Goal: Task Accomplishment & Management: Use online tool/utility

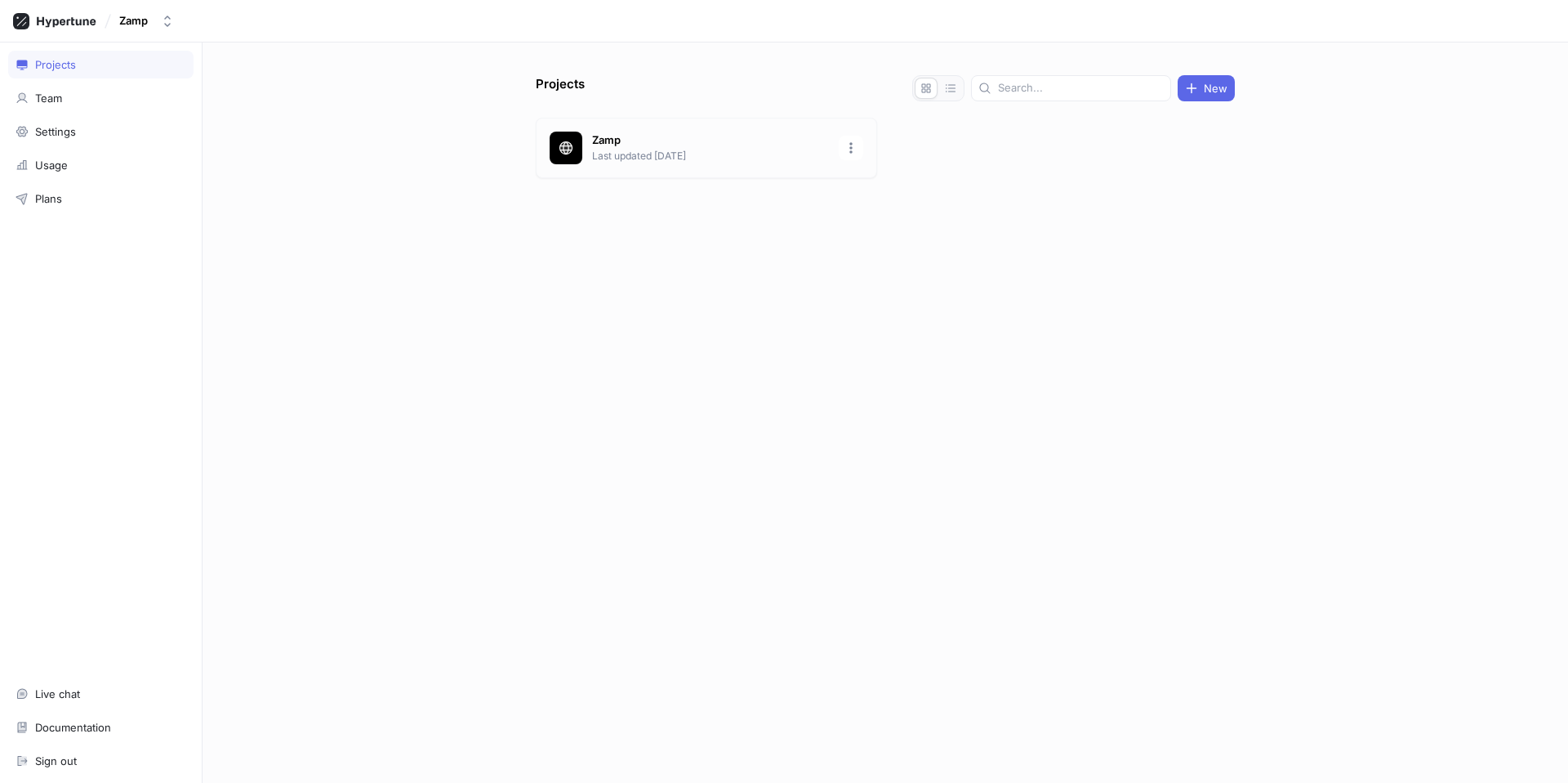
click at [699, 134] on p "Zamp" at bounding box center [710, 140] width 237 height 16
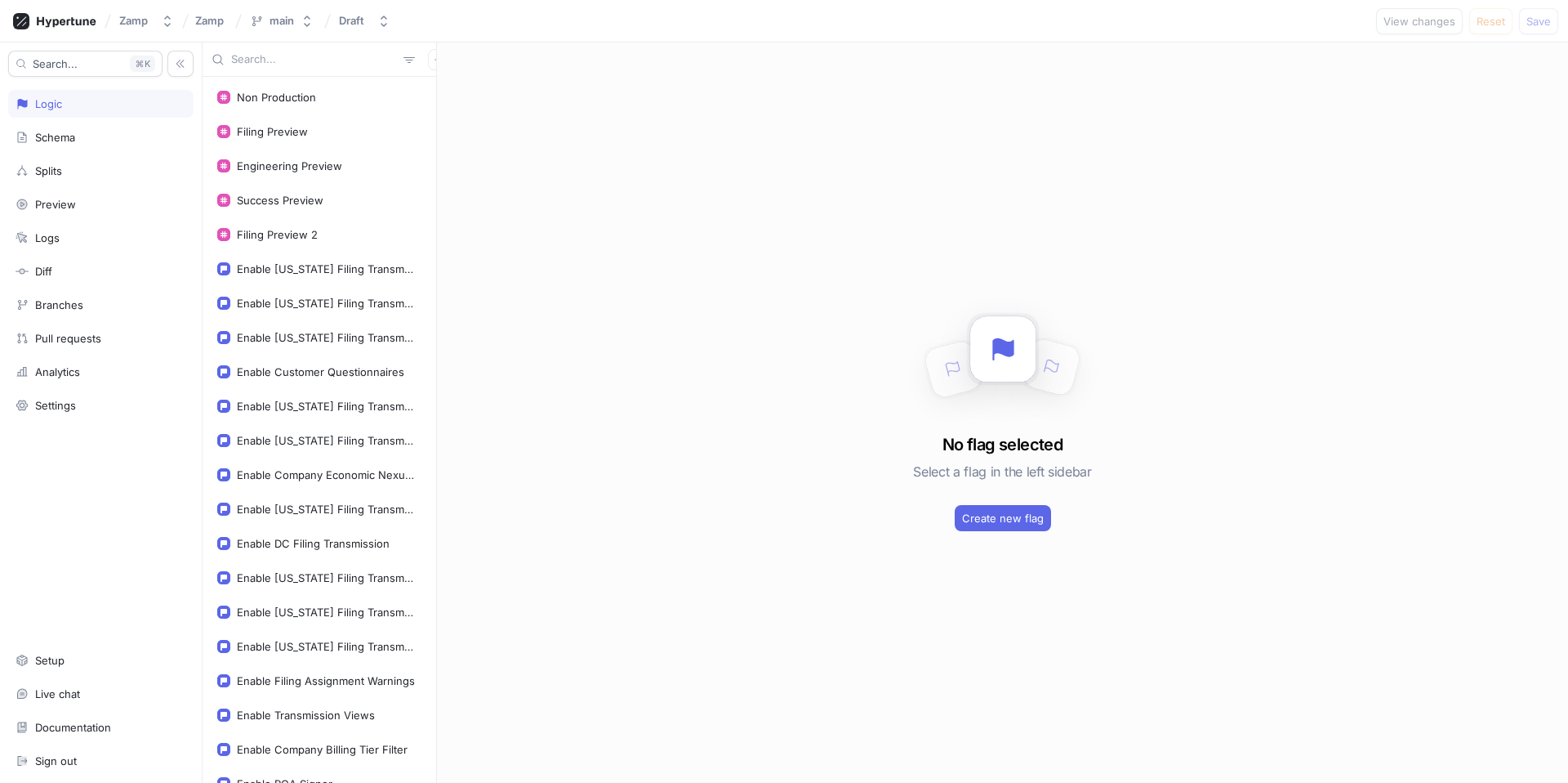
click at [423, 174] on div "Non Production Filing Preview Engineering Preview Success Preview Filing Previe…" at bounding box center [319, 430] width 233 height 706
click at [282, 241] on div "Filing Preview 2" at bounding box center [319, 234] width 226 height 33
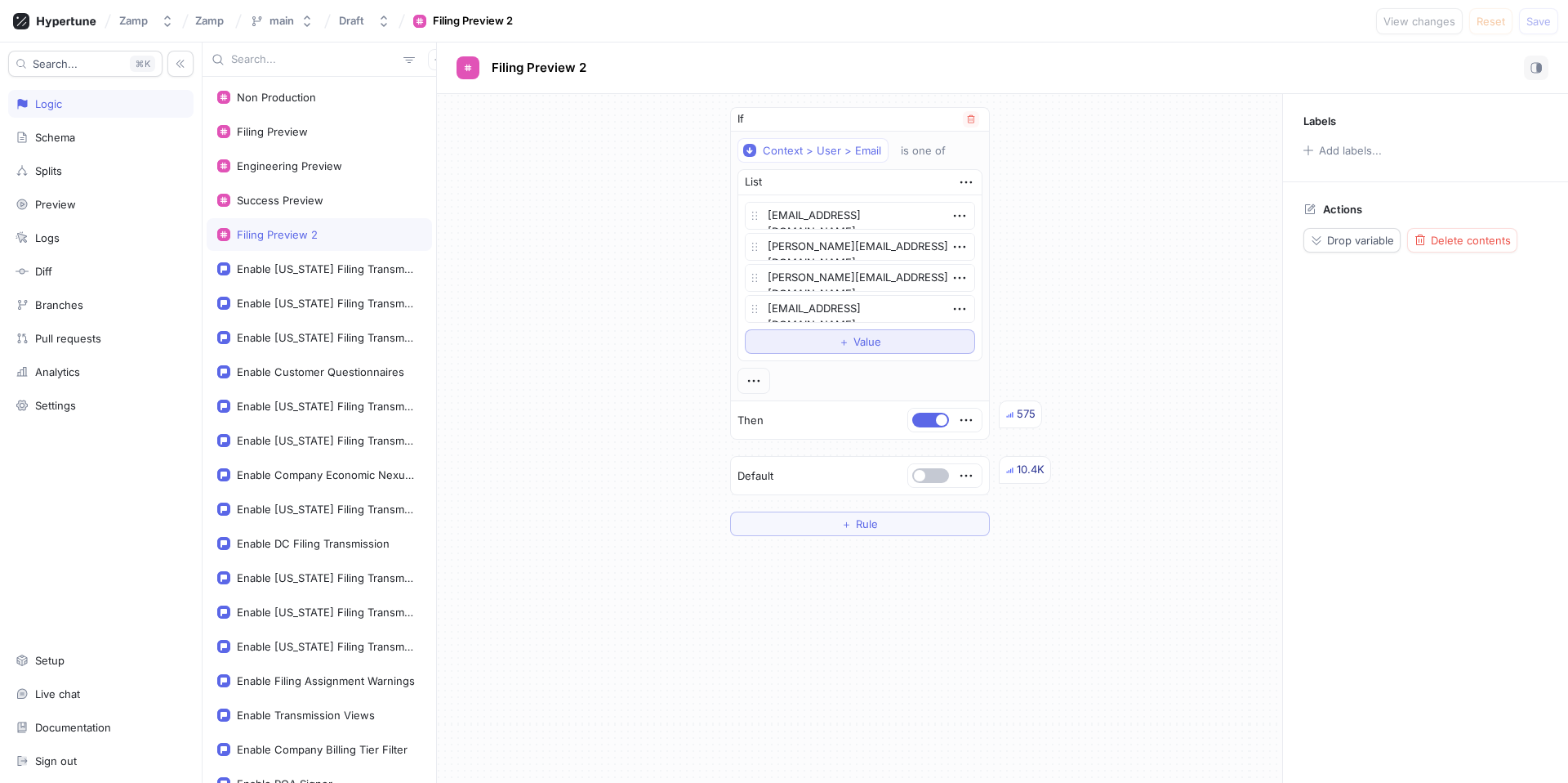
click at [866, 346] on span "Value" at bounding box center [867, 341] width 28 height 10
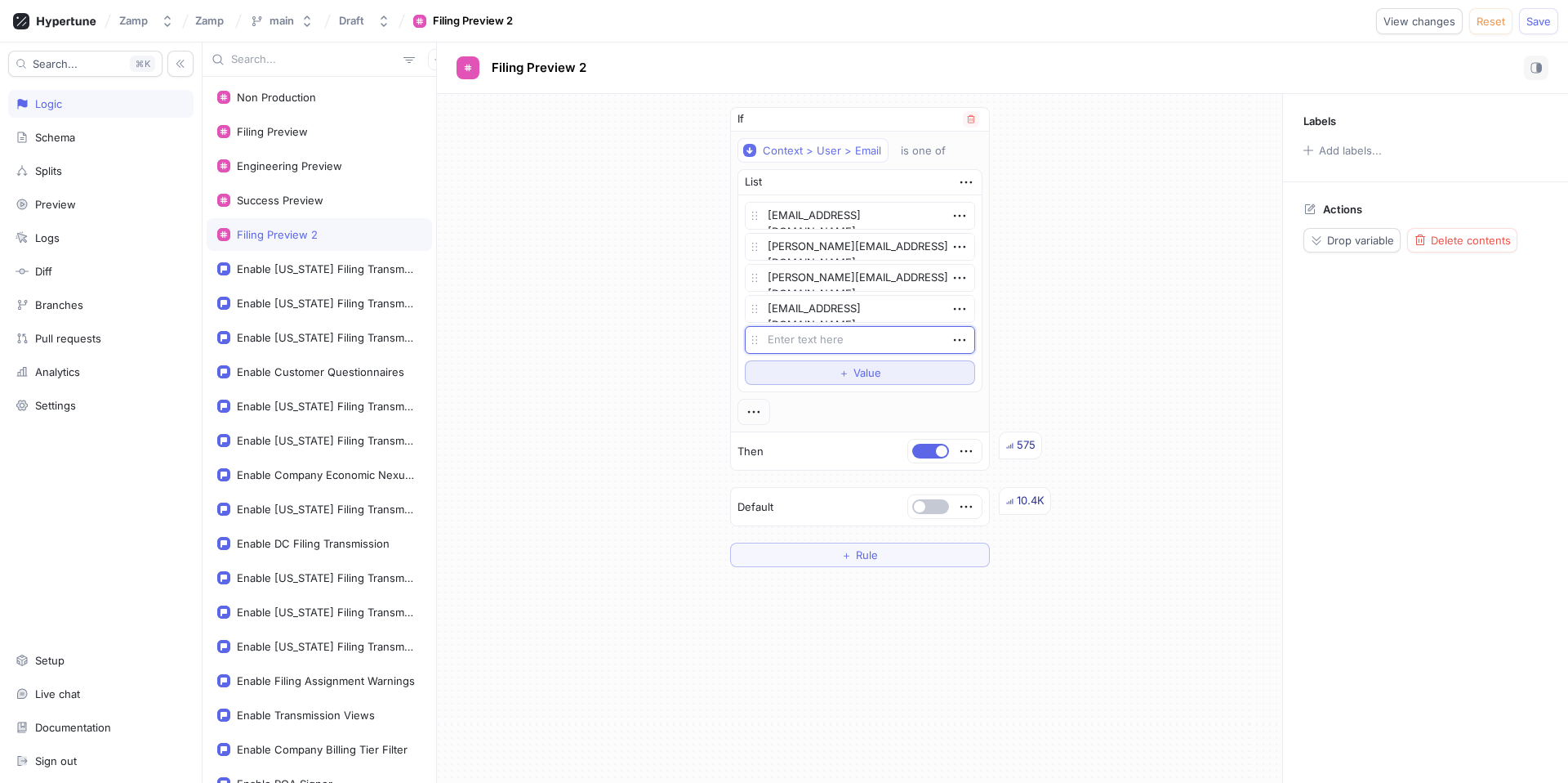
type textarea "x"
type textarea "k"
type textarea "x"
type textarea "ke"
type textarea "x"
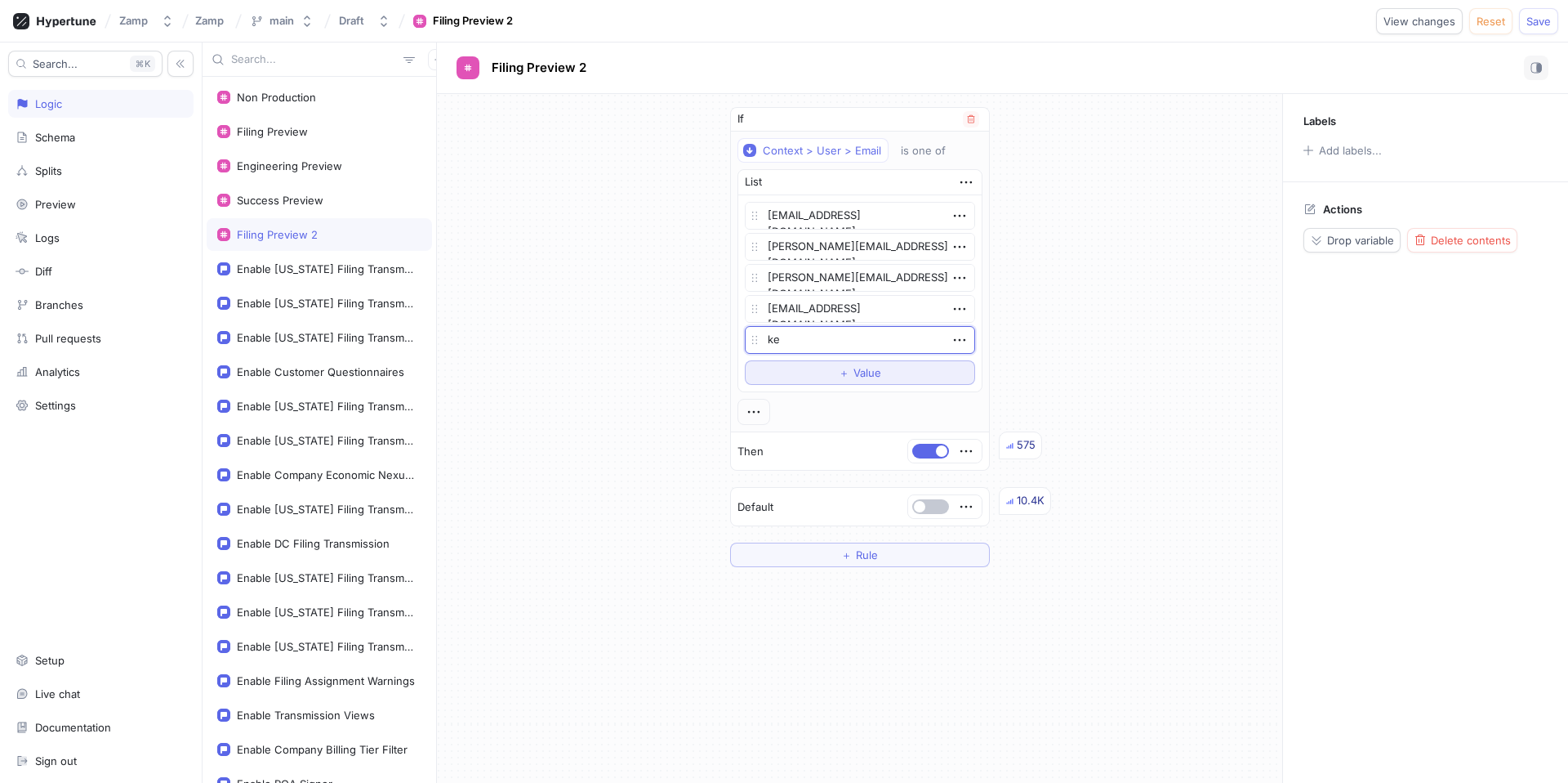
type textarea "kel"
type textarea "x"
type textarea "kelt"
type textarea "x"
type textarea "kelts"
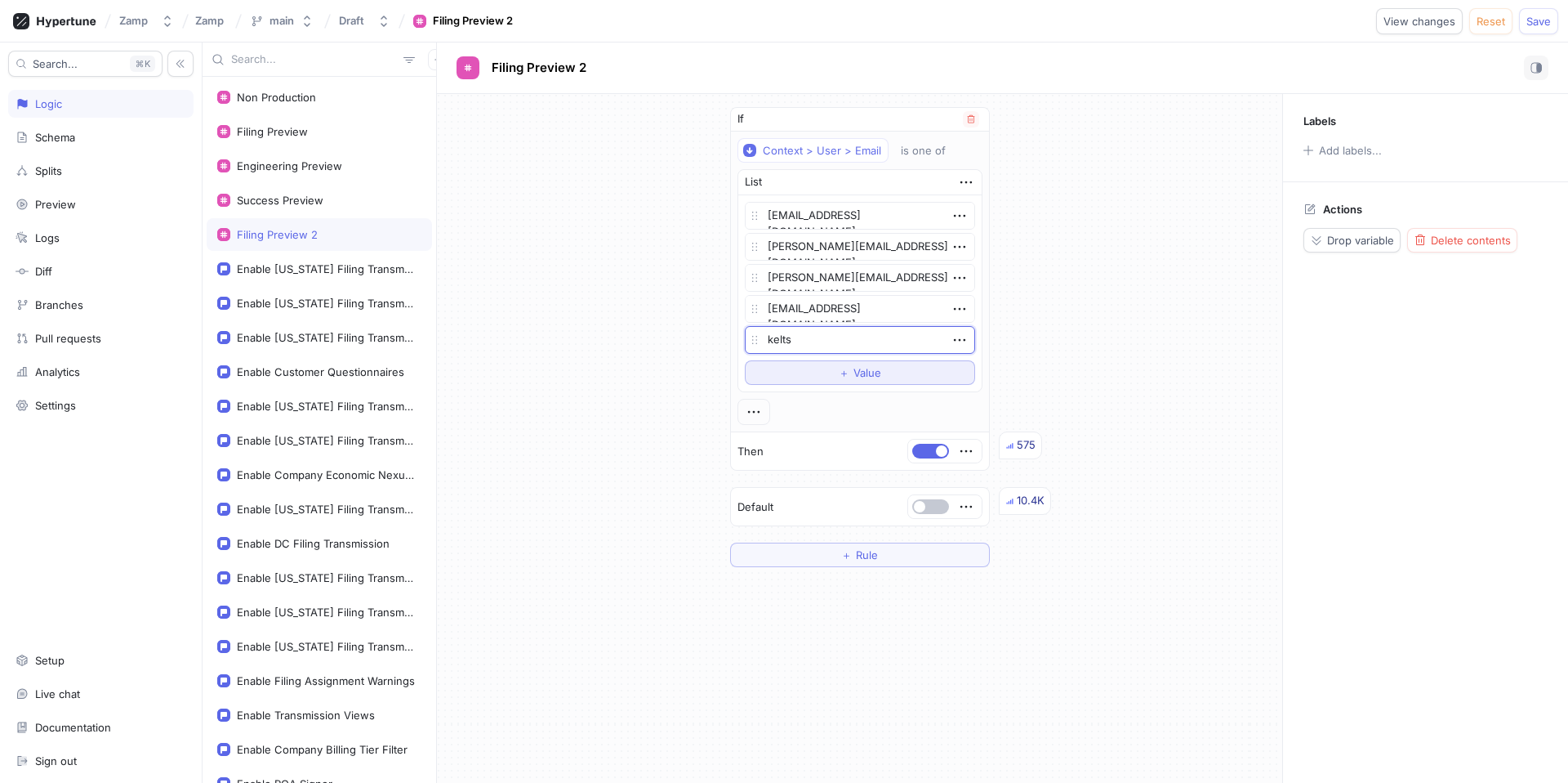
type textarea "x"
type textarea "keltso"
type textarea "x"
type textarea "keltson"
type textarea "x"
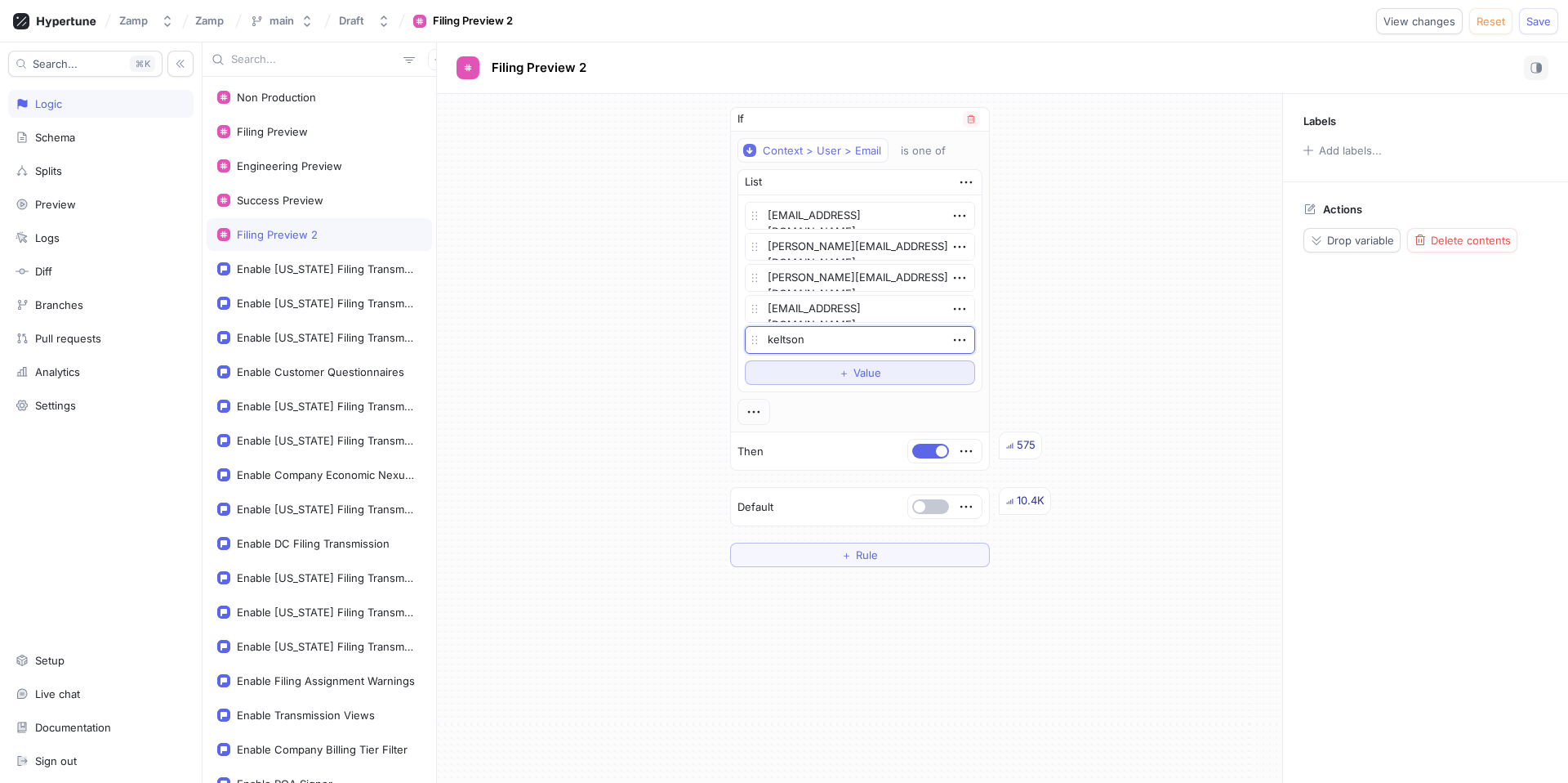
type textarea "[PERSON_NAME]@"
type textarea "x"
type textarea "keltson@z"
type textarea "x"
type textarea "keltson@za"
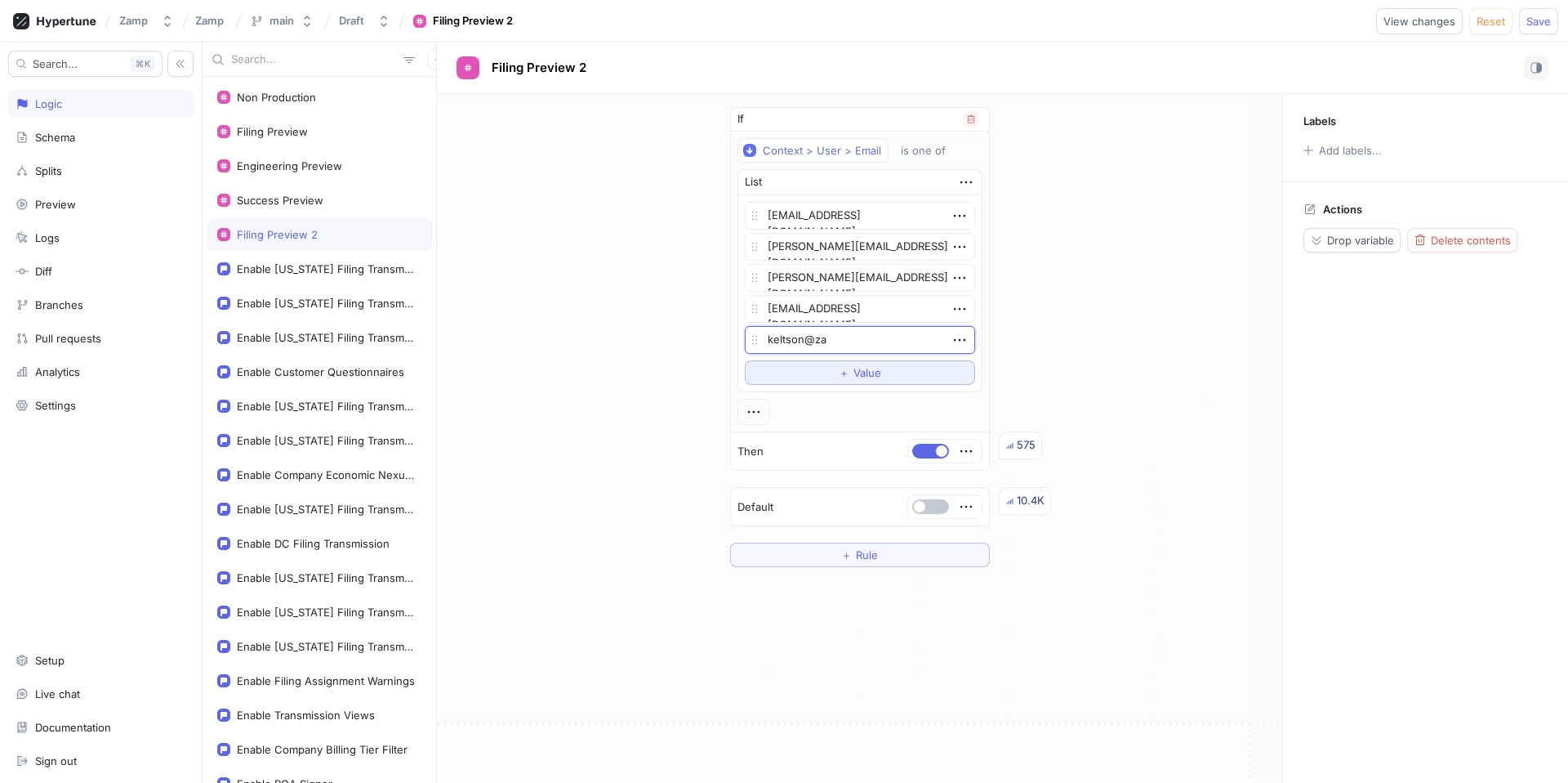
type textarea "x"
type textarea "keltson@zam"
type textarea "x"
type textarea "keltson@zamp"
type textarea "x"
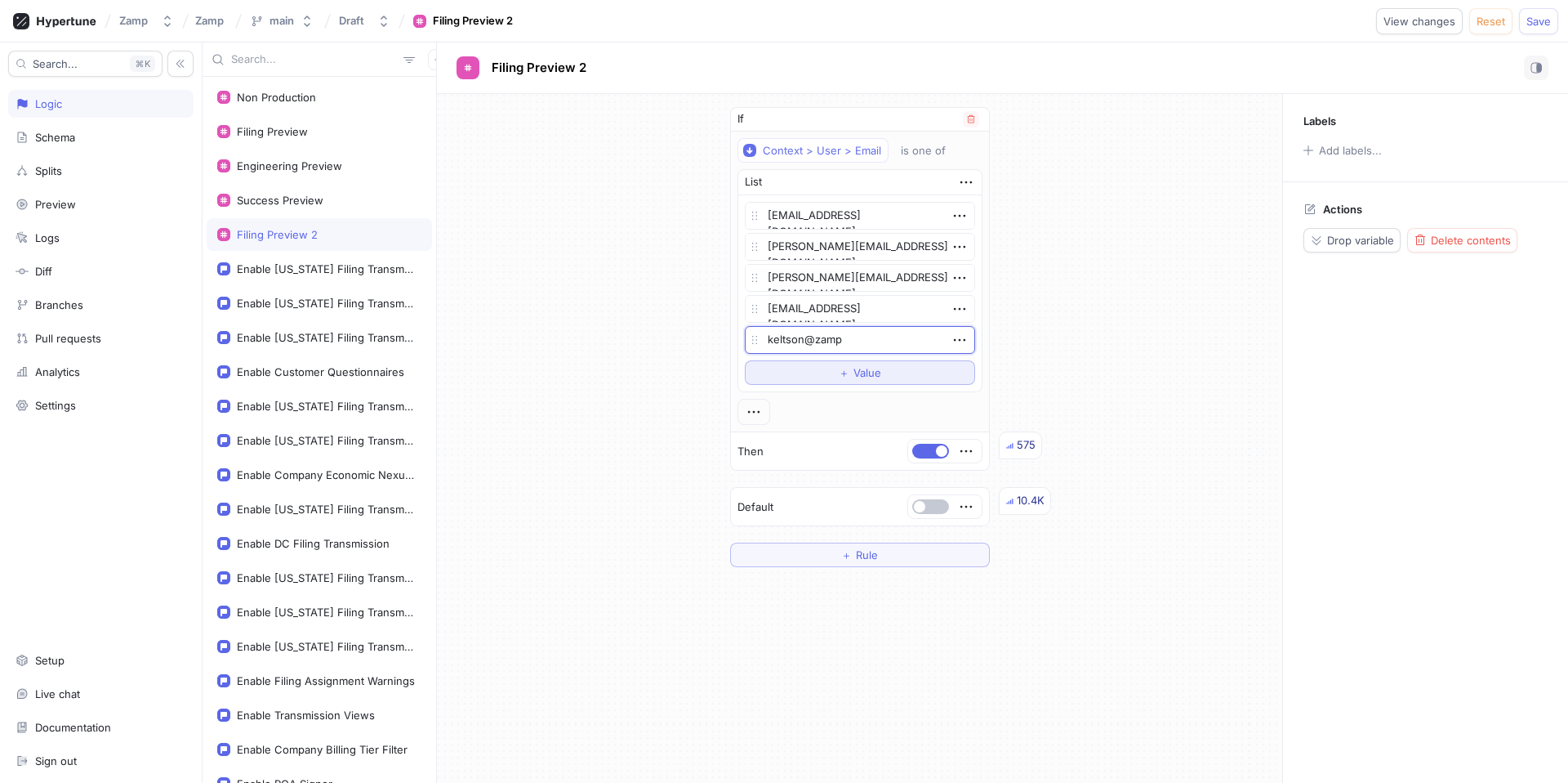
type textarea "keltson@zamp."
type textarea "x"
type textarea "keltson@zamp.c"
type textarea "x"
type textarea "[EMAIL_ADDRESS][DOMAIN_NAME]"
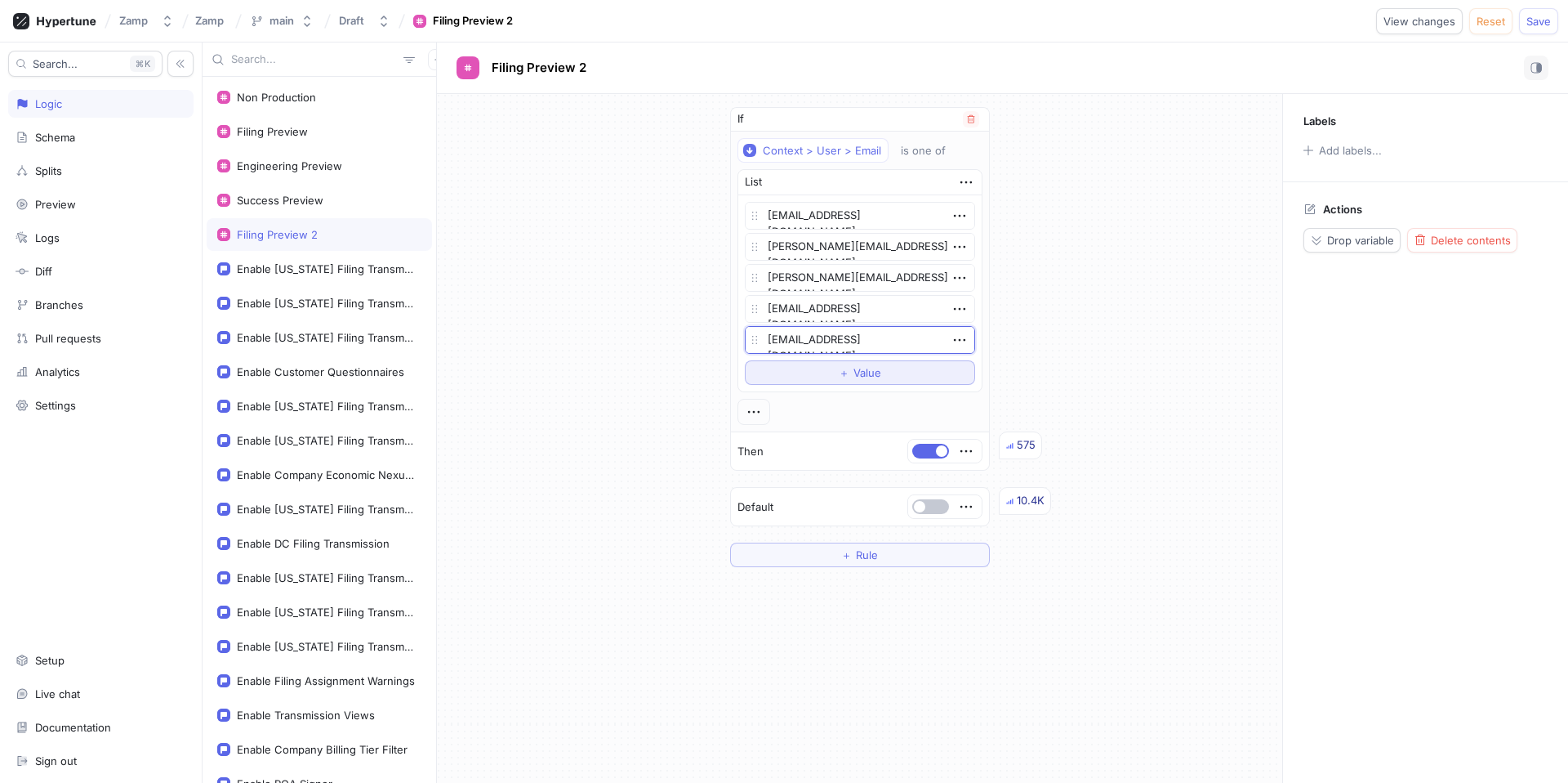
type textarea "x"
type textarea "[EMAIL_ADDRESS][DOMAIN_NAME]"
type textarea "x"
type textarea "[EMAIL_ADDRESS][DOMAIN_NAME]"
type textarea "x"
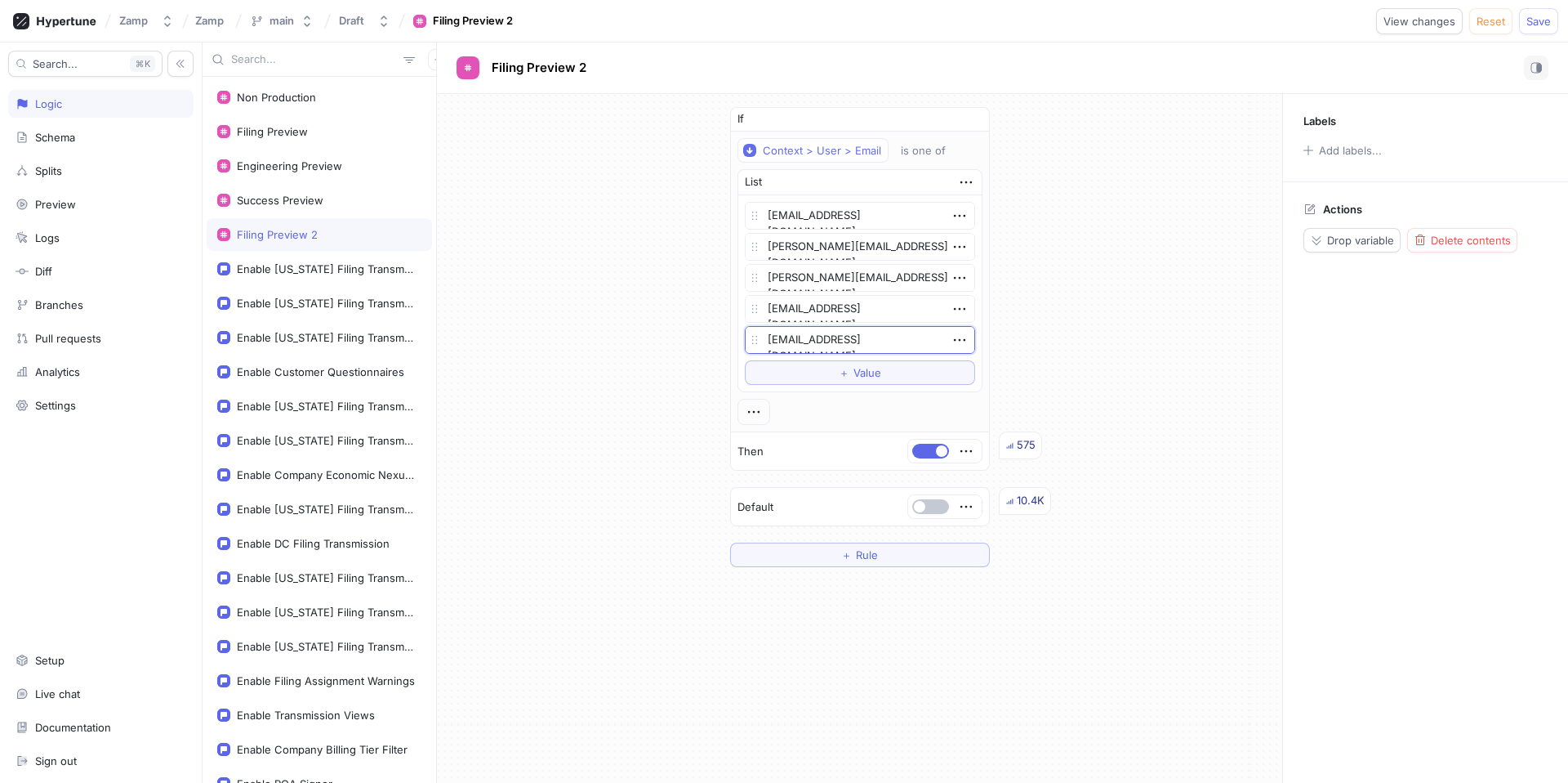
type textarea "[EMAIL_ADDRESS][DOMAIN_NAME]"
click at [1156, 361] on div "If Context > User > Email is one of List [EMAIL_ADDRESS][DOMAIN_NAME] [PERSON_N…" at bounding box center [859, 337] width 845 height 486
click at [1553, 20] on button "Save" at bounding box center [1538, 20] width 40 height 26
type textarea "x"
